Goal: Task Accomplishment & Management: Use online tool/utility

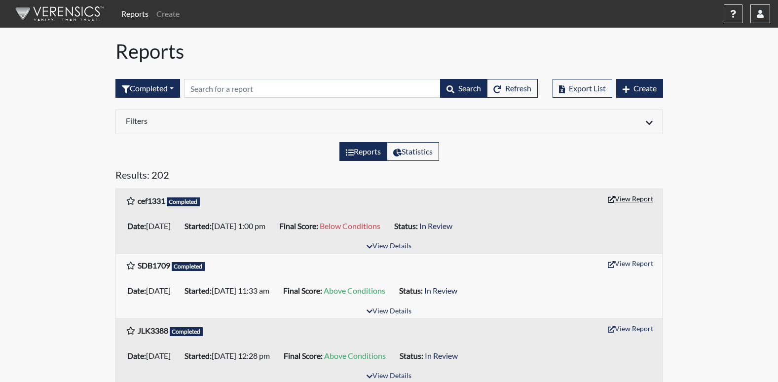
click at [639, 199] on button "View Report" at bounding box center [630, 198] width 54 height 15
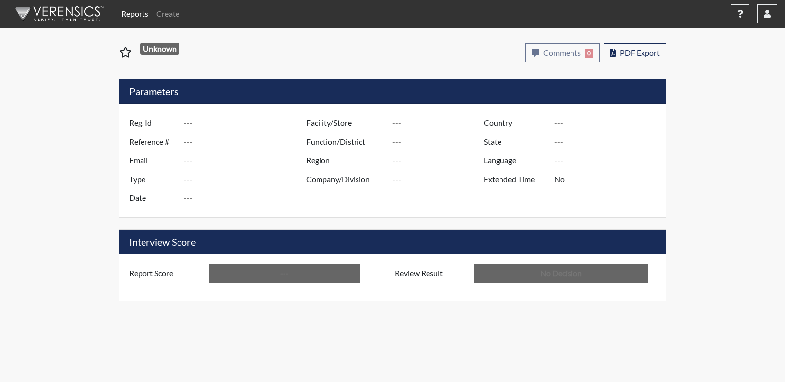
type input "cef1331"
type input "51118"
type input "---"
type input "Corrections Pre-Employment"
type input "[DATE]"
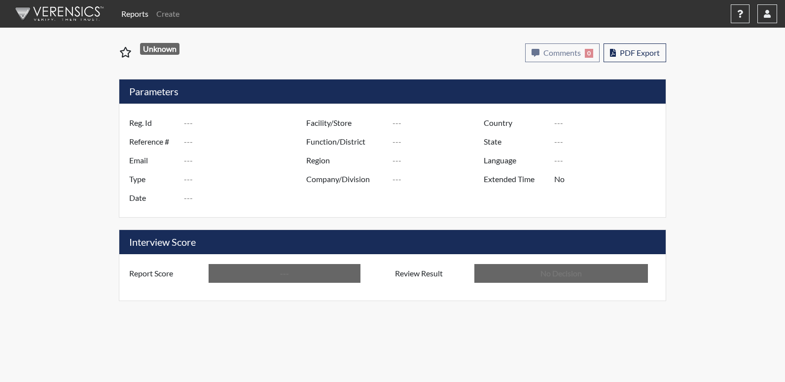
type input "Central SP"
type input "[GEOGRAPHIC_DATA]"
type input "[US_STATE]"
type input "English"
type input "Below Conditions"
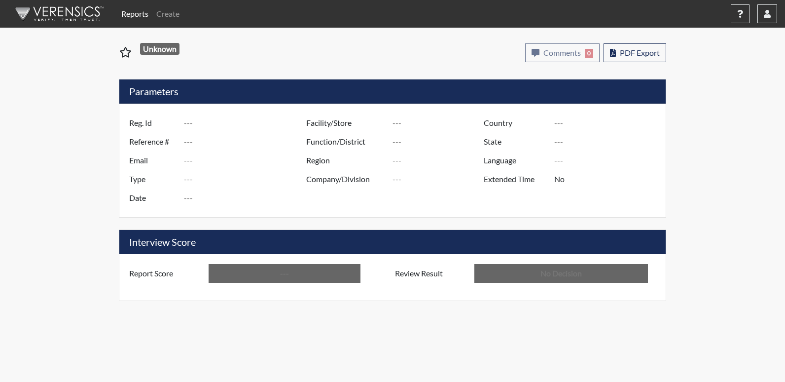
type input "In Review"
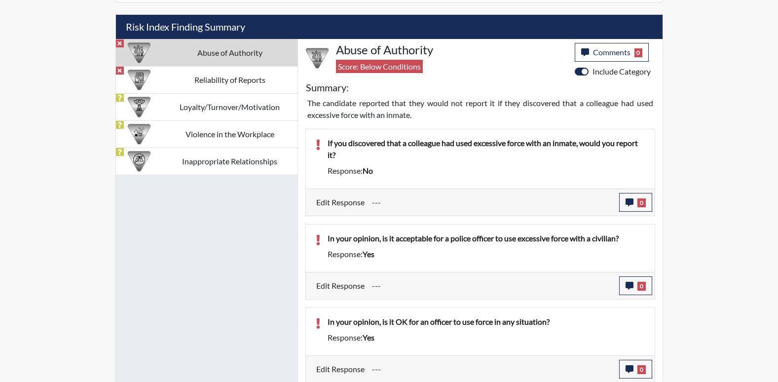
scroll to position [584, 0]
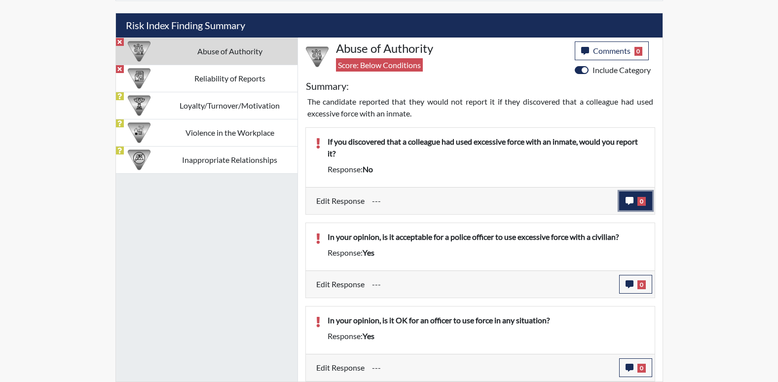
click at [630, 201] on icon "button" at bounding box center [630, 201] width 8 height 8
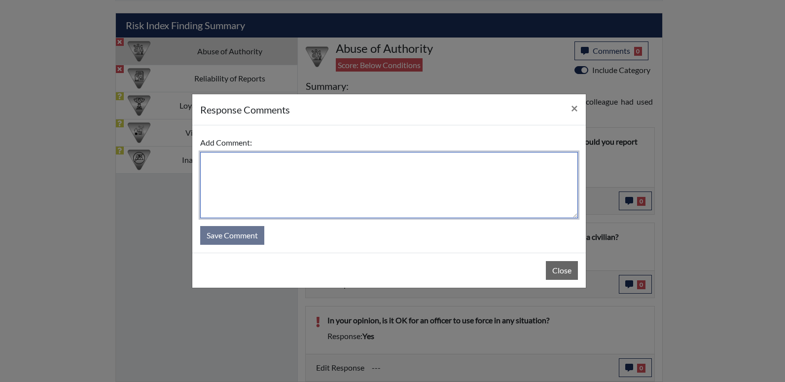
click at [228, 158] on textarea at bounding box center [389, 185] width 378 height 66
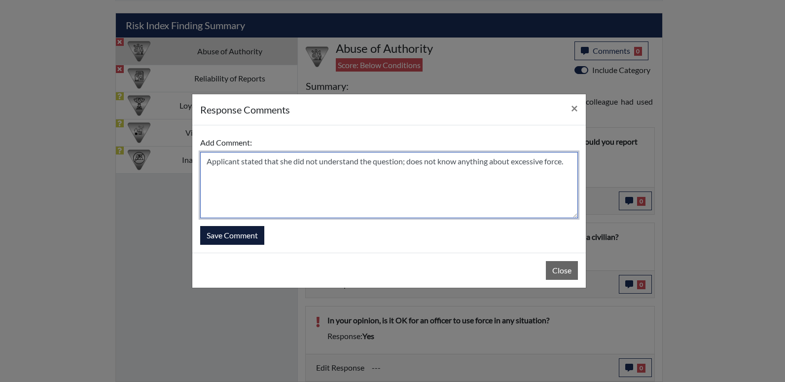
type textarea "Applicant stated that she did not understand the question; does not know anythi…"
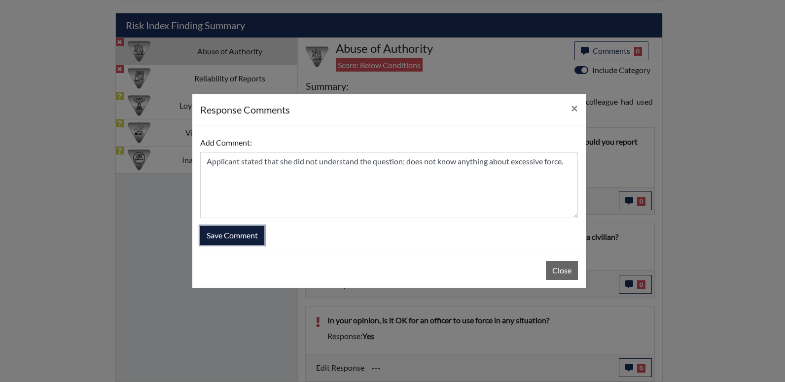
click at [224, 234] on button "Save Comment" at bounding box center [232, 235] width 64 height 19
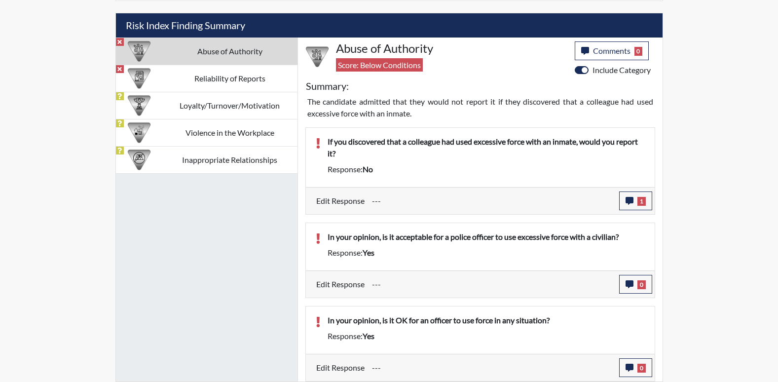
scroll to position [164, 410]
click at [628, 281] on icon "button" at bounding box center [630, 284] width 8 height 8
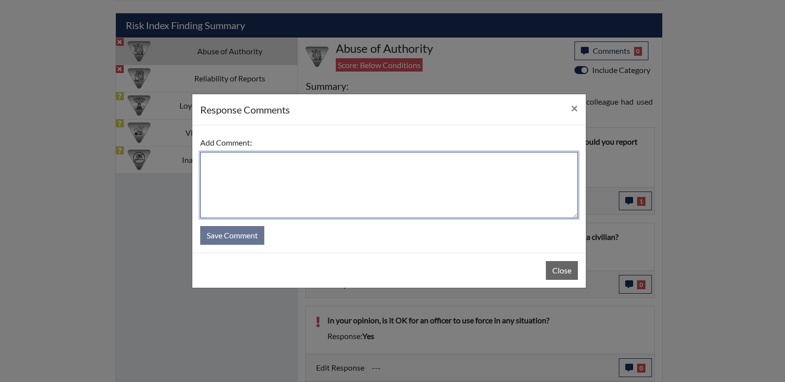
click at [222, 161] on textarea at bounding box center [389, 185] width 378 height 66
type textarea "Did not understand the question"
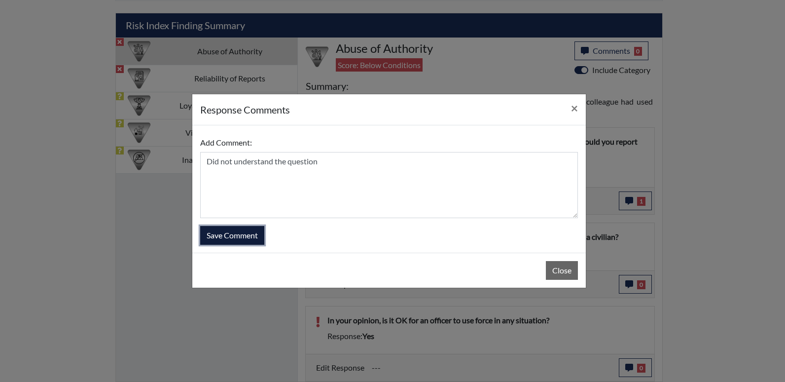
click at [233, 233] on button "Save Comment" at bounding box center [232, 235] width 64 height 19
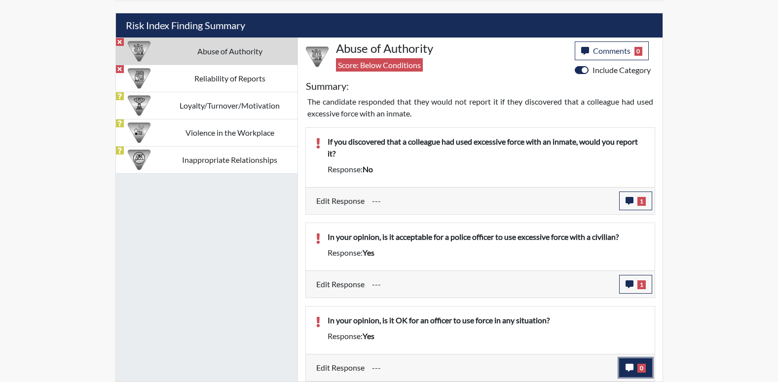
click at [635, 363] on button "0" at bounding box center [635, 367] width 33 height 19
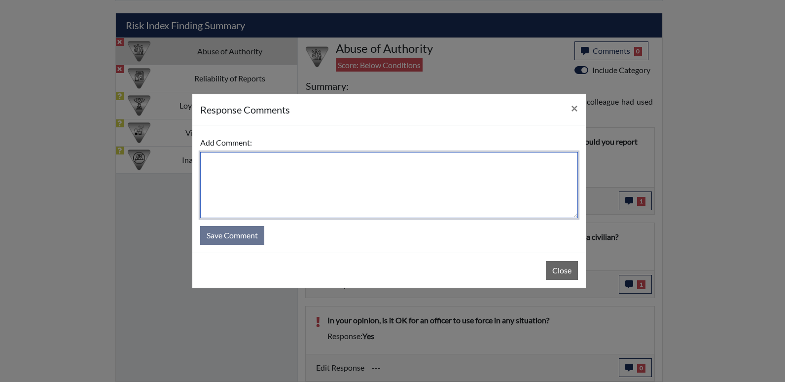
click at [289, 158] on textarea at bounding box center [389, 185] width 378 height 66
type textarea "Did not understand the question."
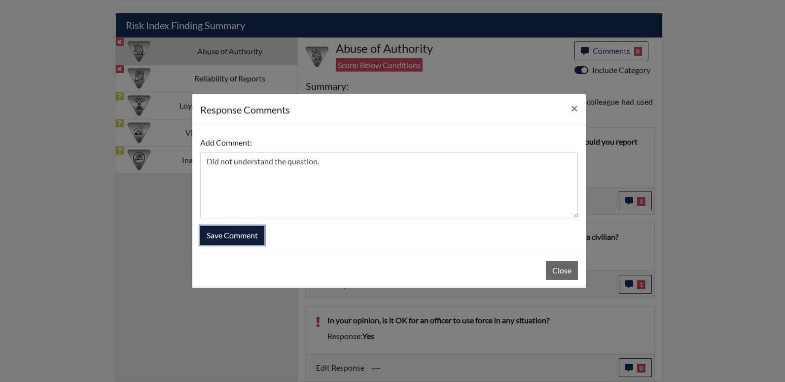
click at [227, 230] on button "Save Comment" at bounding box center [232, 235] width 64 height 19
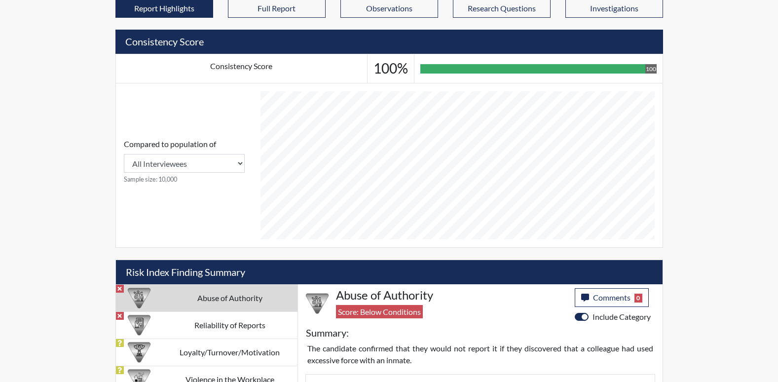
scroll to position [584, 0]
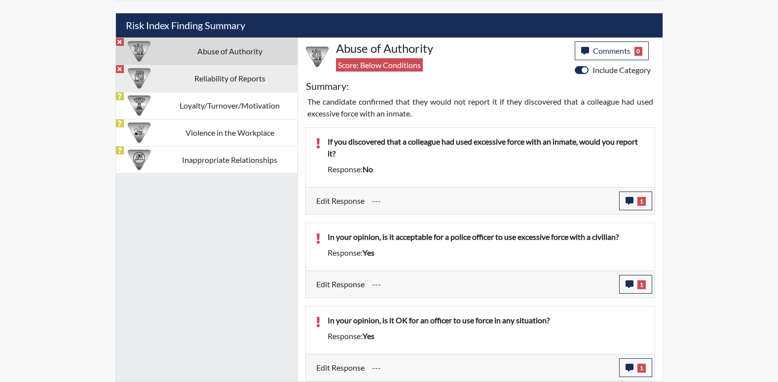
click at [244, 80] on td "Reliability of Reports" at bounding box center [229, 78] width 135 height 27
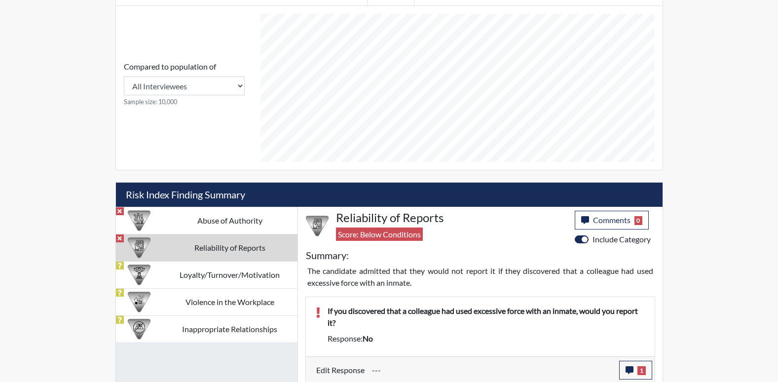
scroll to position [417, 0]
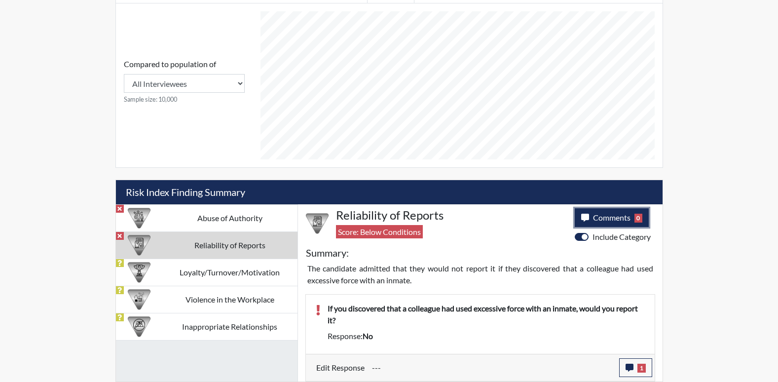
click at [607, 216] on span "Comments" at bounding box center [611, 217] width 37 height 9
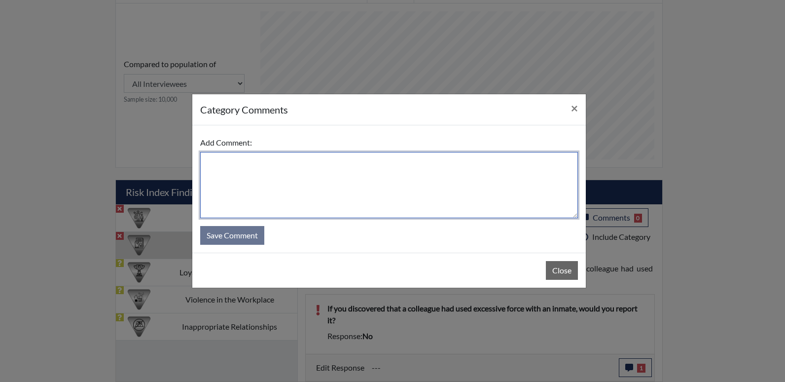
click at [294, 167] on textarea at bounding box center [389, 185] width 378 height 66
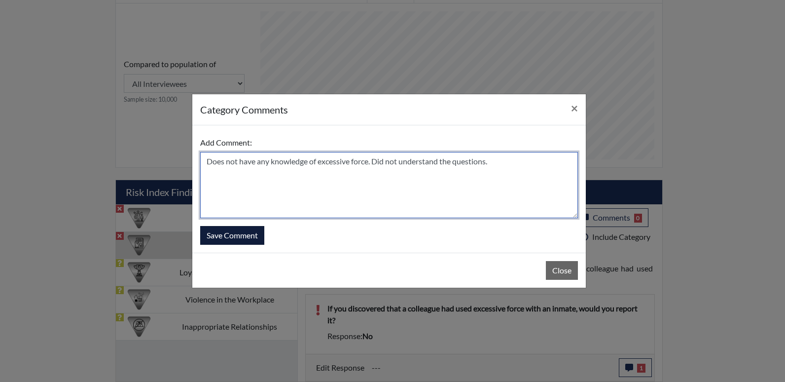
type textarea "Does not have any knowledge of excessive force. Did not understand the question…"
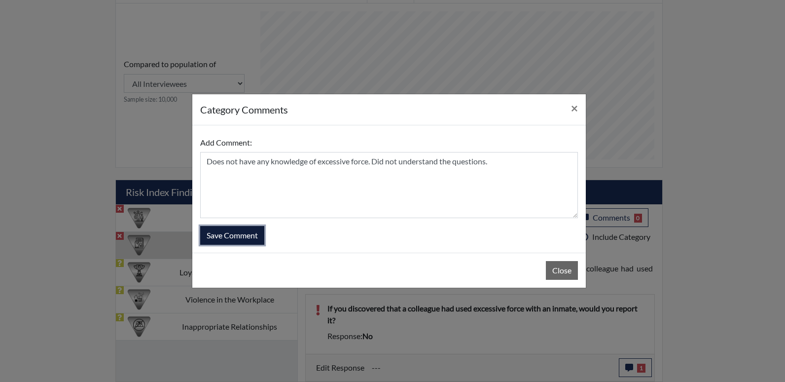
click at [236, 239] on button "Save Comment" at bounding box center [232, 235] width 64 height 19
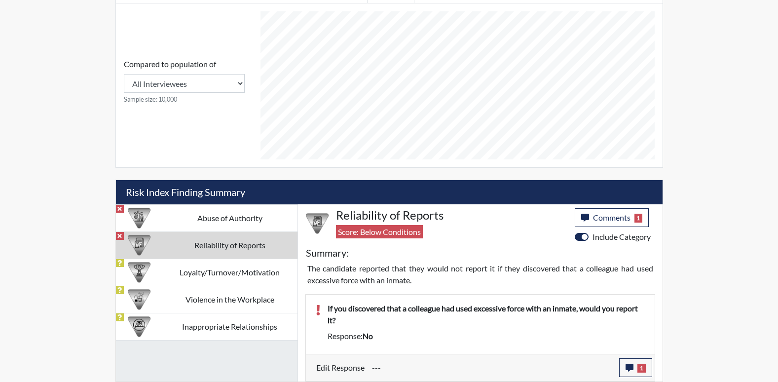
scroll to position [164, 410]
click at [218, 243] on td "Reliability of Reports" at bounding box center [229, 244] width 135 height 27
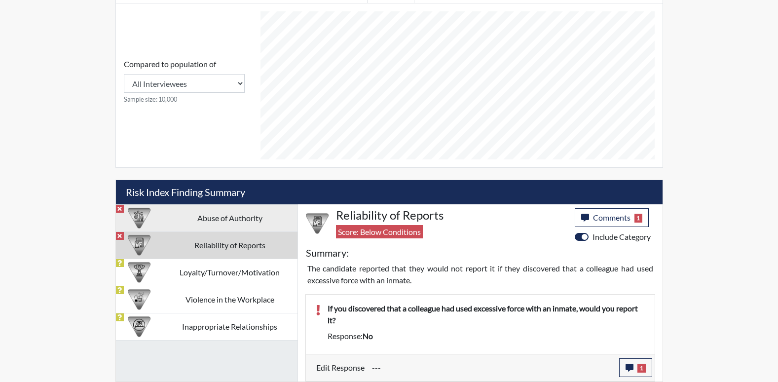
click at [230, 210] on td "Abuse of Authority" at bounding box center [229, 217] width 135 height 27
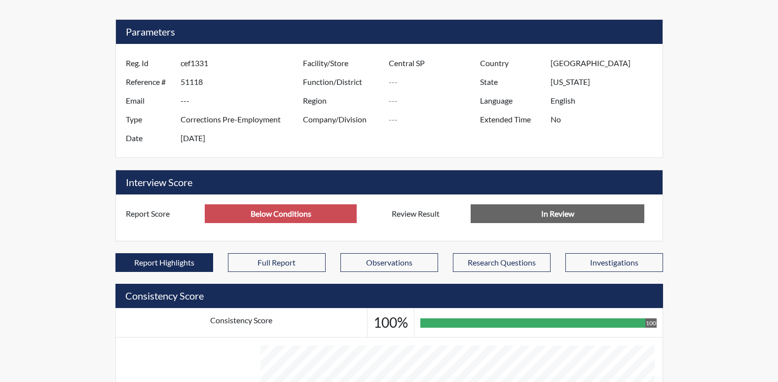
scroll to position [0, 0]
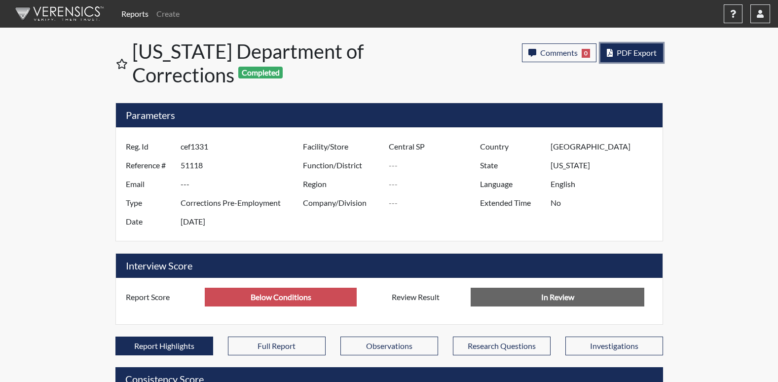
click at [637, 49] on span "PDF Export" at bounding box center [637, 52] width 40 height 9
